Goal: Find specific fact: Find contact information

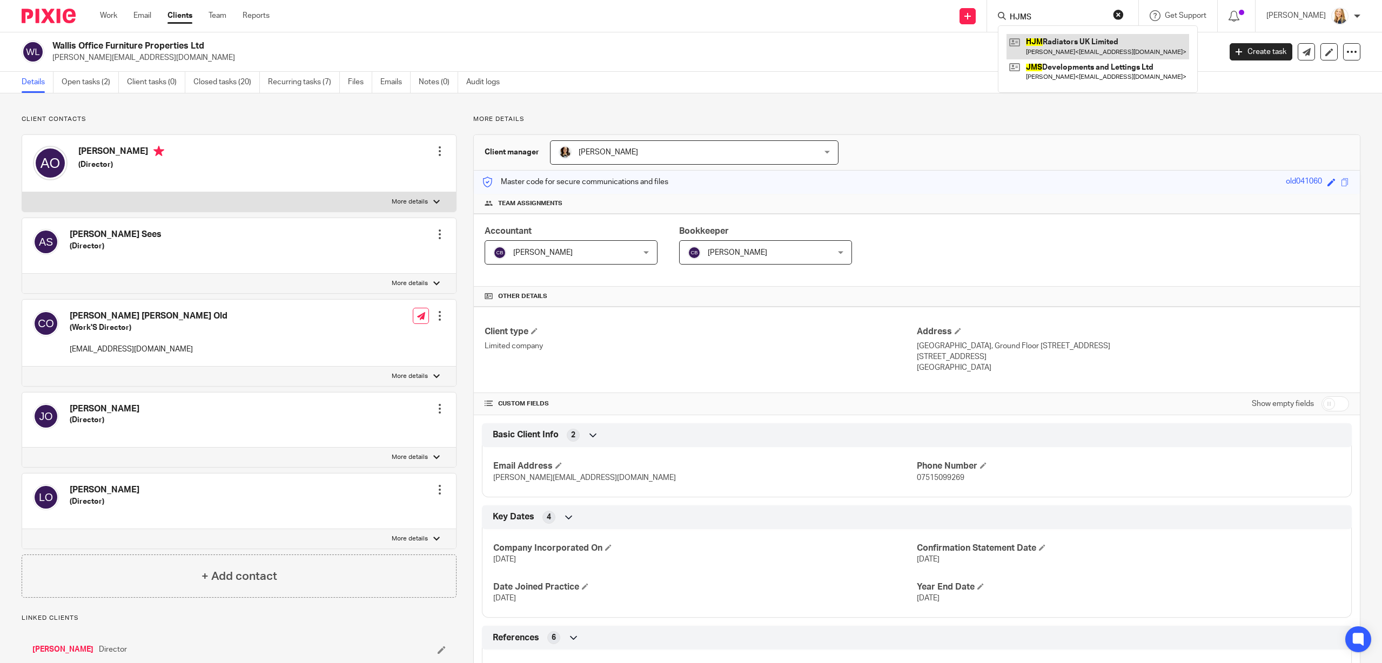
type input "HJMS"
click at [1113, 46] on link at bounding box center [1097, 46] width 183 height 25
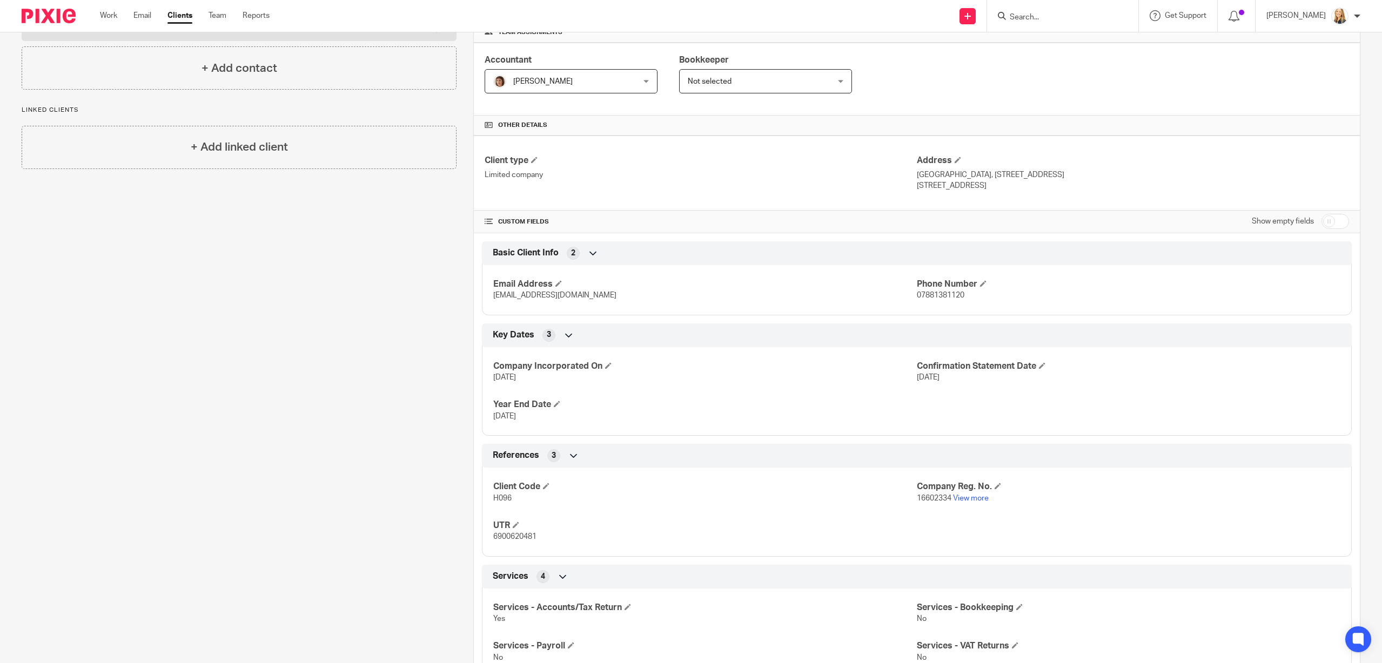
scroll to position [183, 0]
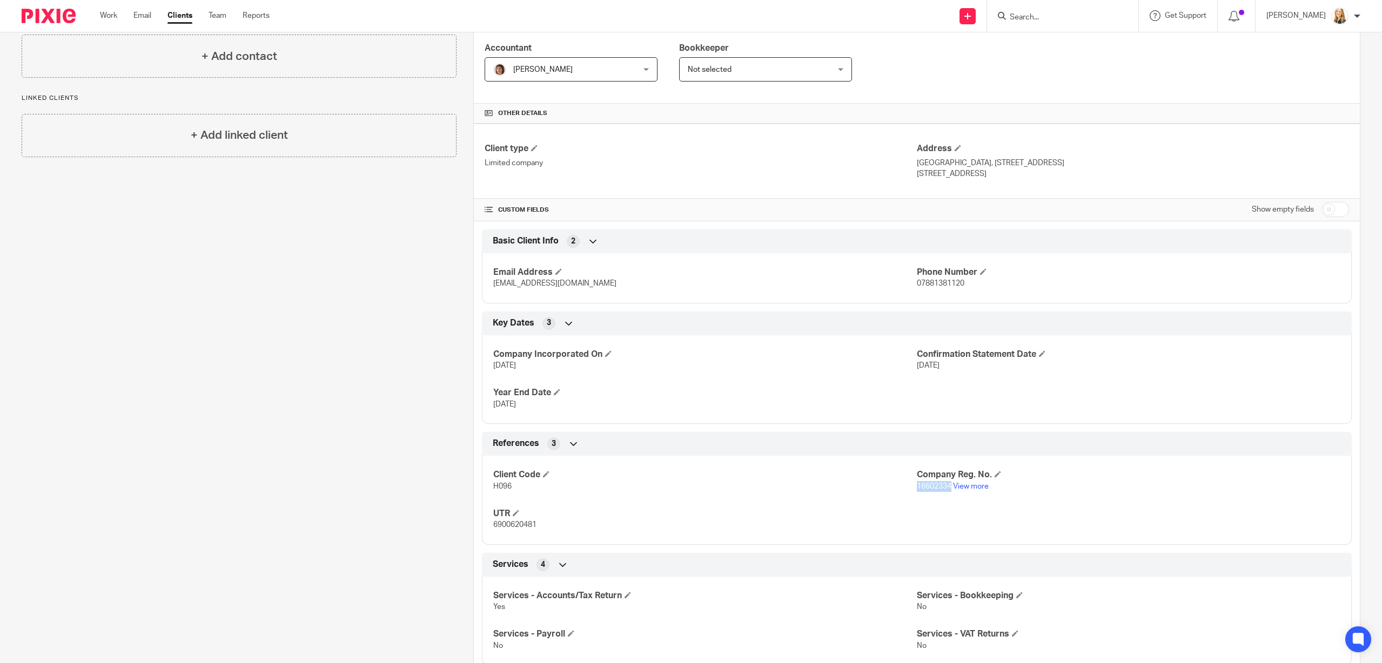
drag, startPoint x: 917, startPoint y: 488, endPoint x: 952, endPoint y: 488, distance: 35.1
click at [952, 488] on p "16602334 View more" at bounding box center [1128, 486] width 423 height 11
copy span "16602334"
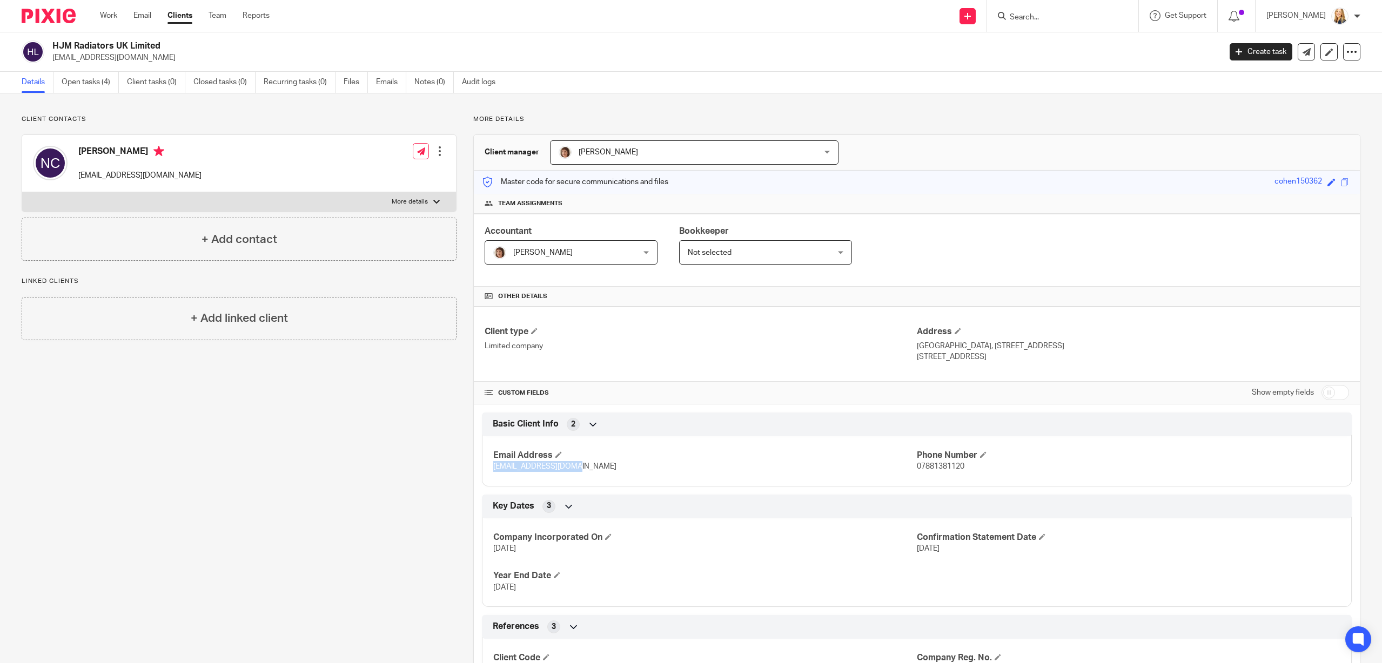
drag, startPoint x: 493, startPoint y: 468, endPoint x: 576, endPoint y: 469, distance: 82.7
click at [576, 469] on p "nickcohen@live.co.uk" at bounding box center [704, 466] width 423 height 11
copy span "nickcohen@live.co.uk"
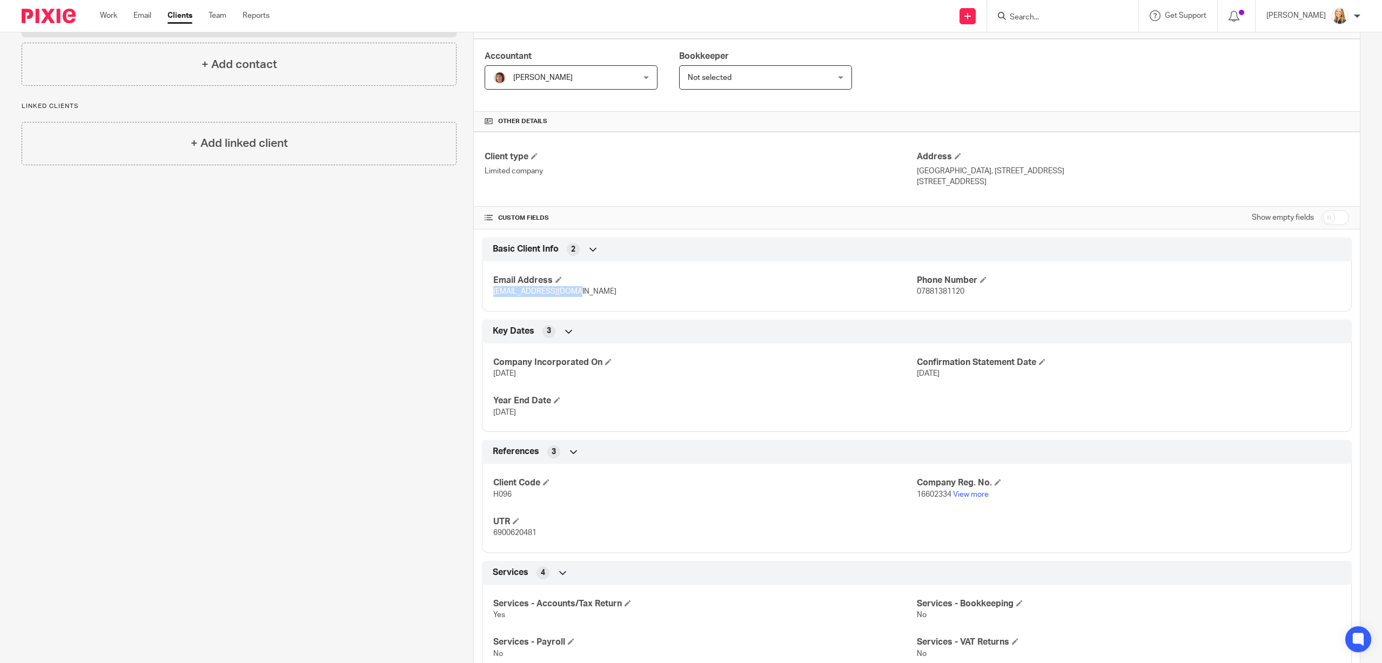
scroll to position [179, 0]
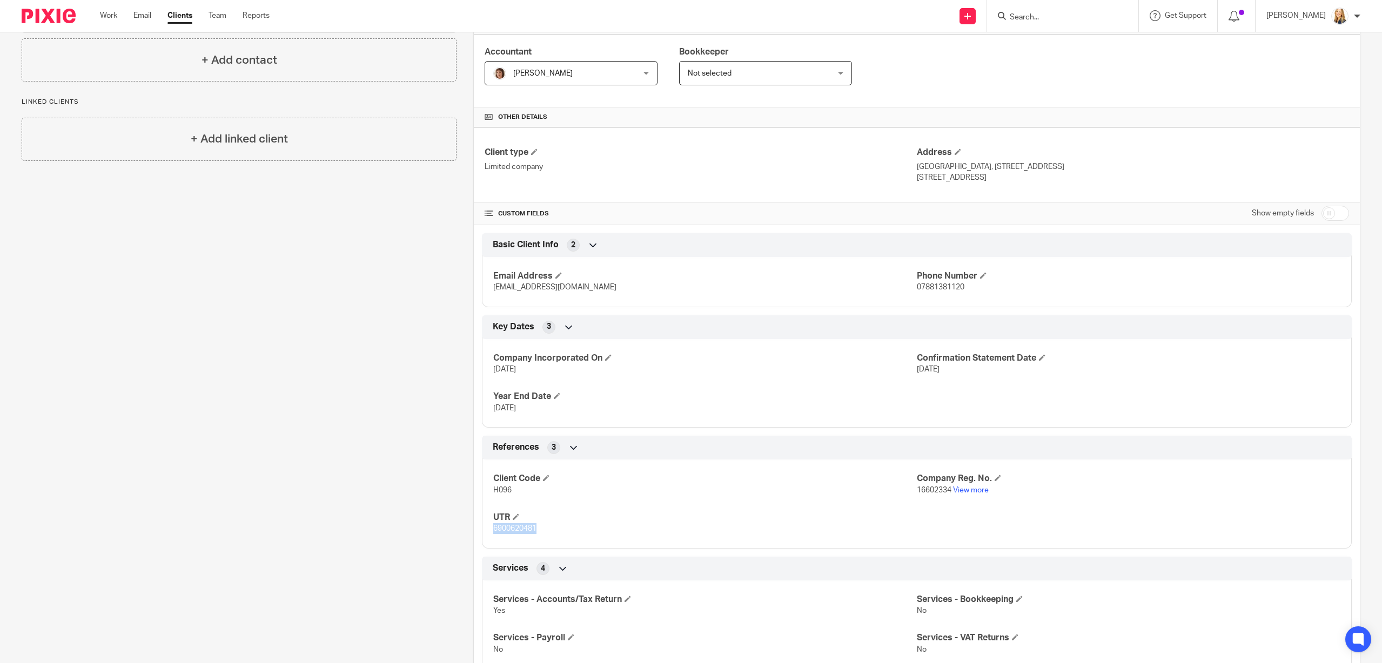
drag, startPoint x: 494, startPoint y: 528, endPoint x: 543, endPoint y: 530, distance: 49.7
click at [543, 530] on p "6900620481" at bounding box center [704, 528] width 423 height 11
copy span "6900620481"
drag, startPoint x: 919, startPoint y: 290, endPoint x: 986, endPoint y: 291, distance: 67.5
click at [986, 291] on p "07881381120" at bounding box center [1128, 287] width 423 height 11
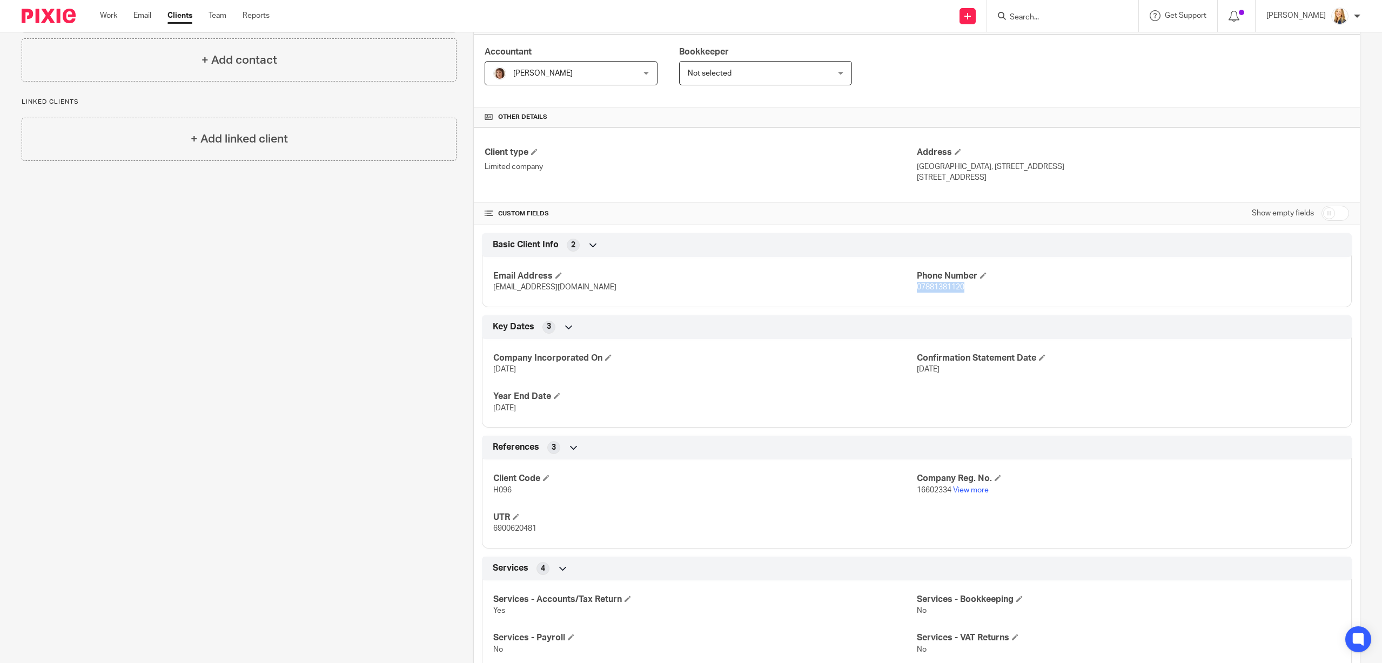
copy span "07881381120"
drag, startPoint x: 495, startPoint y: 288, endPoint x: 573, endPoint y: 292, distance: 78.4
click at [573, 292] on p "nickcohen@live.co.uk" at bounding box center [704, 287] width 423 height 11
copy span "nickcohen@live.co.uk"
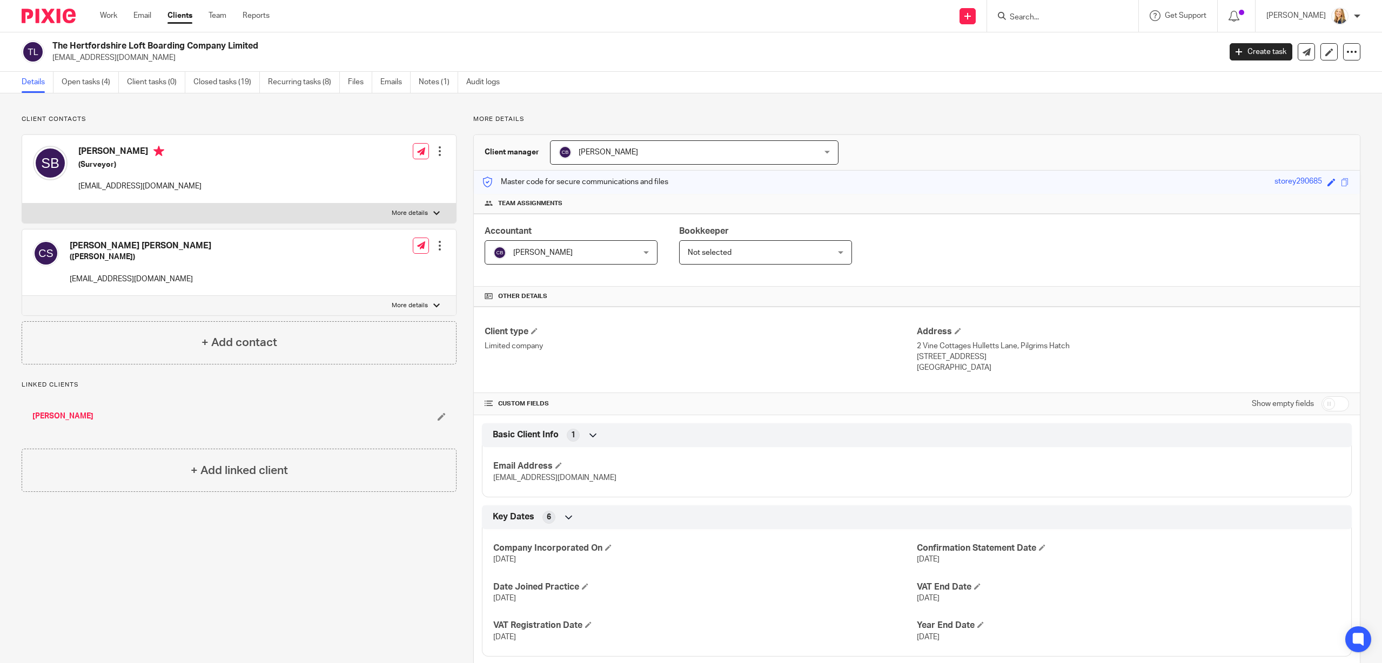
click at [1037, 20] on input "Search" at bounding box center [1056, 18] width 97 height 10
type input "Ocea"
click at [1062, 43] on link at bounding box center [1097, 46] width 183 height 25
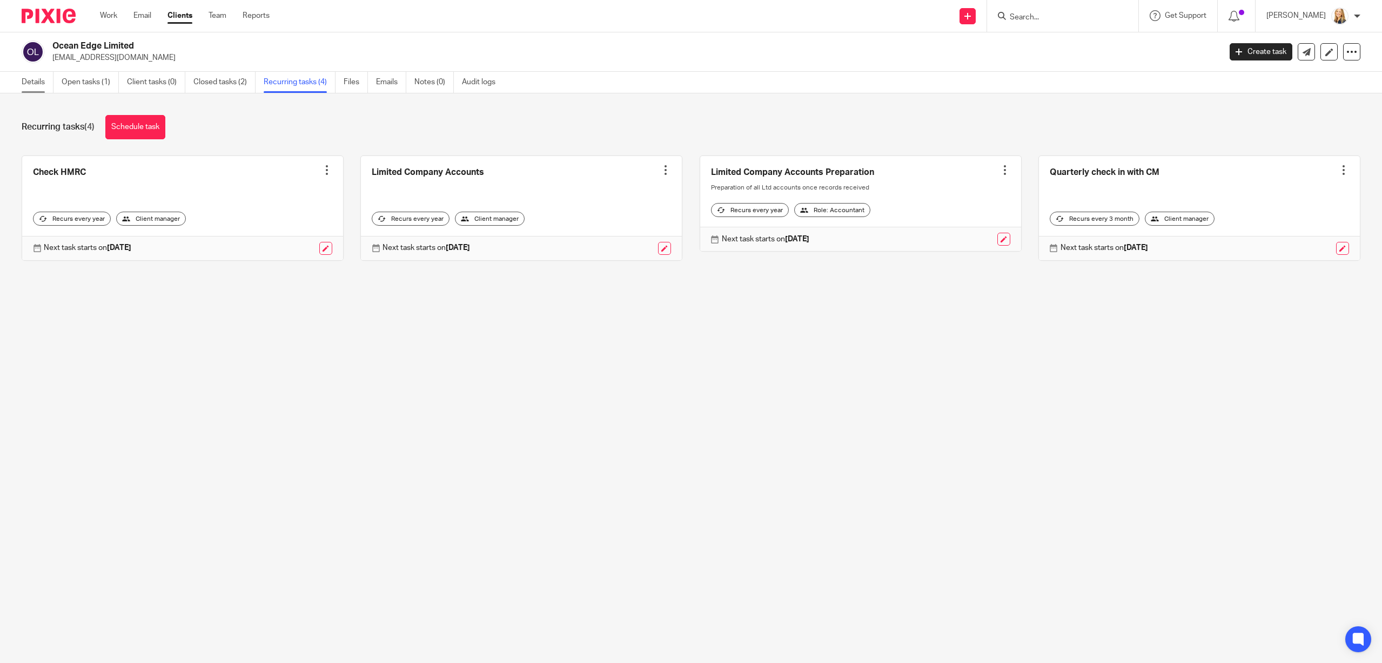
click at [40, 84] on link "Details" at bounding box center [38, 82] width 32 height 21
